Goal: Information Seeking & Learning: Learn about a topic

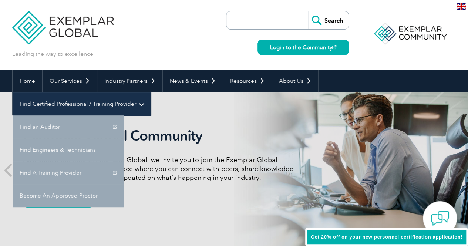
click at [151, 92] on link "Find Certified Professional / Training Provider" at bounding box center [82, 103] width 138 height 23
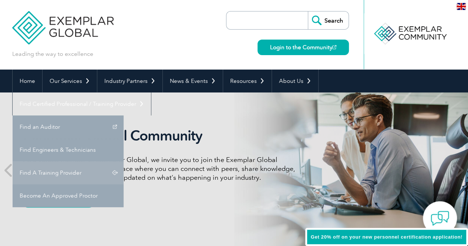
click at [124, 161] on link "Find A Training Provider" at bounding box center [68, 172] width 111 height 23
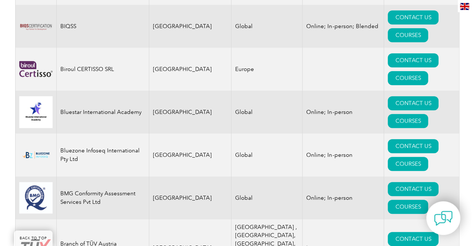
scroll to position [1451, 0]
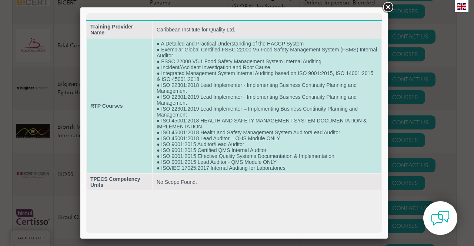
scroll to position [0, 0]
drag, startPoint x: 160, startPoint y: 41, endPoint x: 302, endPoint y: 42, distance: 142.1
click at [302, 42] on td "● A Detailed and Practical Understanding of the HACCP System ● Exemplar Global …" at bounding box center [267, 105] width 228 height 135
copy td "A Detailed and Practical Understanding of the HACCP System"
drag, startPoint x: 222, startPoint y: 50, endPoint x: 342, endPoint y: 54, distance: 119.6
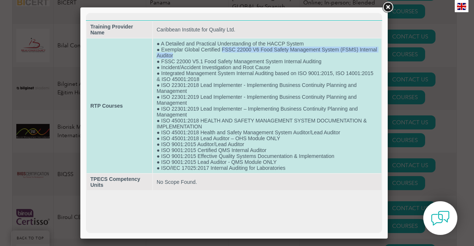
click at [342, 54] on td "● A Detailed and Practical Understanding of the HACCP System ● Exemplar Global …" at bounding box center [267, 105] width 228 height 135
copy td "FSSC 22000 V6 Food Safety Management System (FSMS) Internal Auditor"
click at [170, 72] on td "● A Detailed and Practical Understanding of the HACCP System ● Exemplar Global …" at bounding box center [267, 105] width 228 height 135
click at [162, 67] on td "● A Detailed and Practical Understanding of the HACCP System ● Exemplar Global …" at bounding box center [267, 105] width 228 height 135
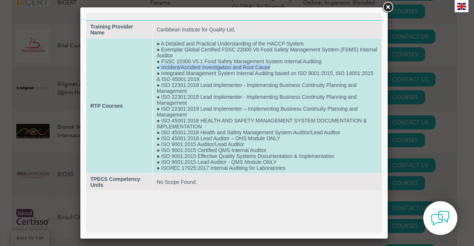
drag, startPoint x: 160, startPoint y: 66, endPoint x: 269, endPoint y: 67, distance: 109.1
click at [269, 67] on td "● A Detailed and Practical Understanding of the HACCP System ● Exemplar Global …" at bounding box center [267, 105] width 228 height 135
copy td "Incident/Accident Investigation and Root Cause"
click at [204, 85] on td "● A Detailed and Practical Understanding of the HACCP System ● Exemplar Global …" at bounding box center [267, 105] width 228 height 135
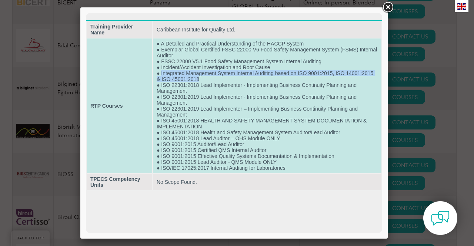
drag, startPoint x: 161, startPoint y: 75, endPoint x: 204, endPoint y: 78, distance: 43.0
click at [204, 78] on td "● A Detailed and Practical Understanding of the HACCP System ● Exemplar Global …" at bounding box center [267, 105] width 228 height 135
copy td "Integrated Management System Internal Auditing based on ISO 9001:2015, ISO 1400…"
